Goal: Navigation & Orientation: Go to known website

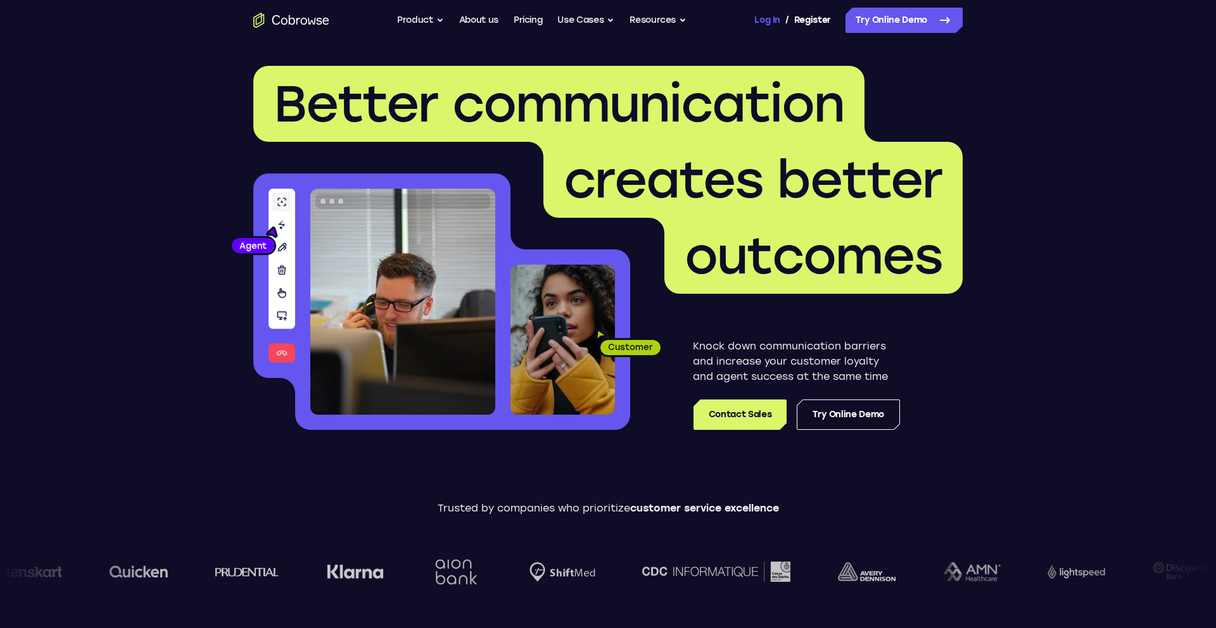
click at [762, 20] on link "Log In" at bounding box center [766, 20] width 25 height 25
click at [815, 18] on link "Dashboard" at bounding box center [806, 20] width 47 height 25
click at [808, 10] on link "Dashboard" at bounding box center [806, 20] width 47 height 25
click at [807, 18] on link "Dashboard" at bounding box center [806, 20] width 47 height 25
